Goal: Task Accomplishment & Management: Complete application form

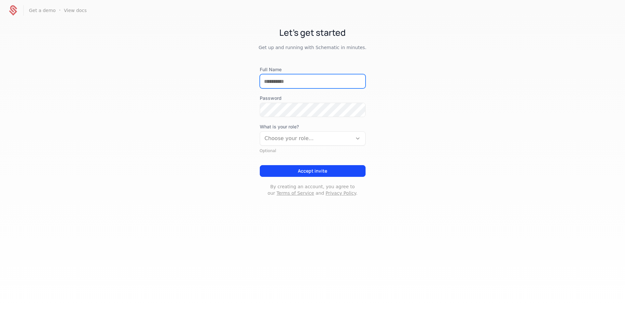
click at [283, 81] on input "Full Name" at bounding box center [312, 82] width 105 height 14
type input "*********"
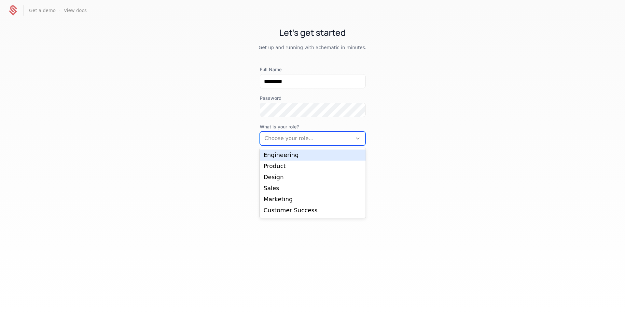
click at [331, 137] on div at bounding box center [306, 138] width 83 height 9
click at [297, 158] on div "Engineering" at bounding box center [313, 155] width 98 height 6
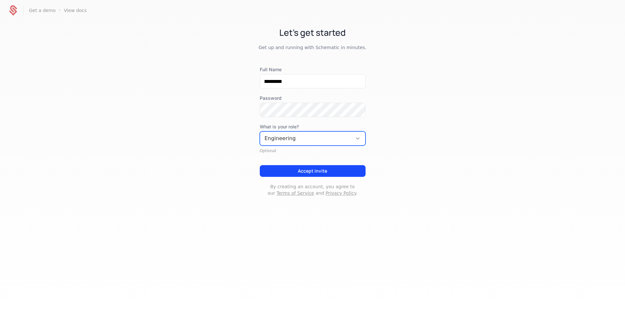
click at [306, 173] on button "Accept invite" at bounding box center [313, 171] width 106 height 12
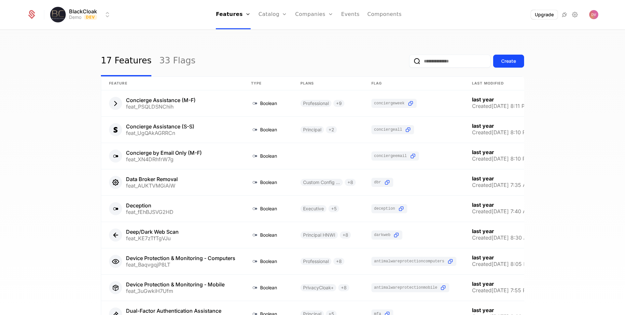
click at [536, 38] on div "17 Features 33 Flags Create Feature Type Plans Flag Last Modified Concierge Ass…" at bounding box center [312, 174] width 625 height 289
